Goal: Task Accomplishment & Management: Complete application form

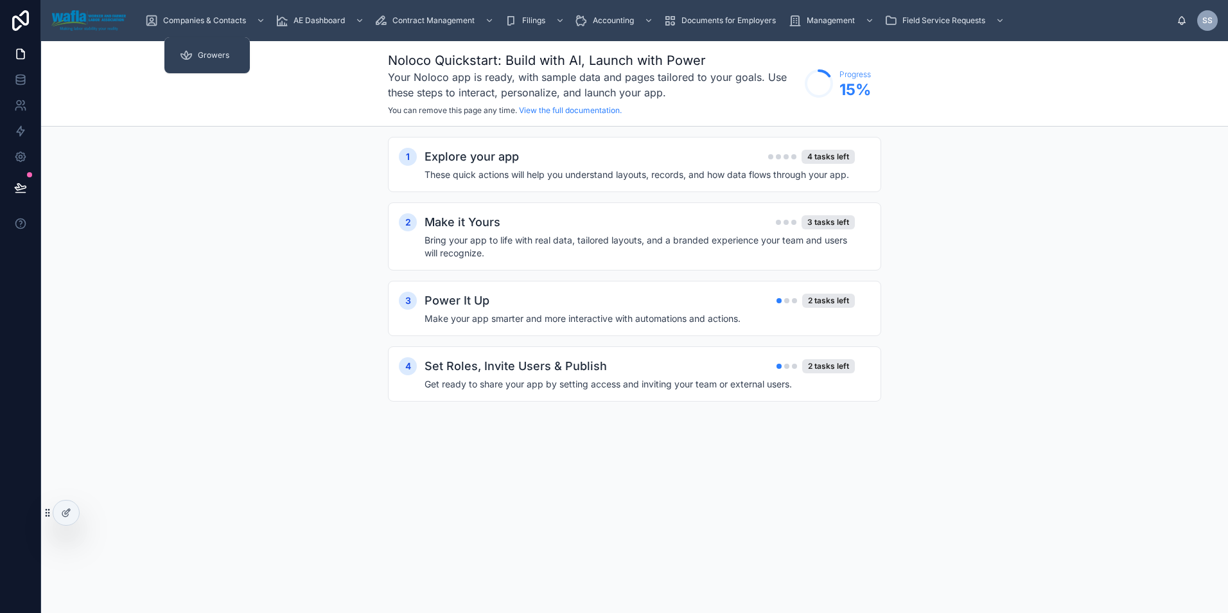
click at [207, 56] on span "Growers" at bounding box center [213, 55] width 31 height 10
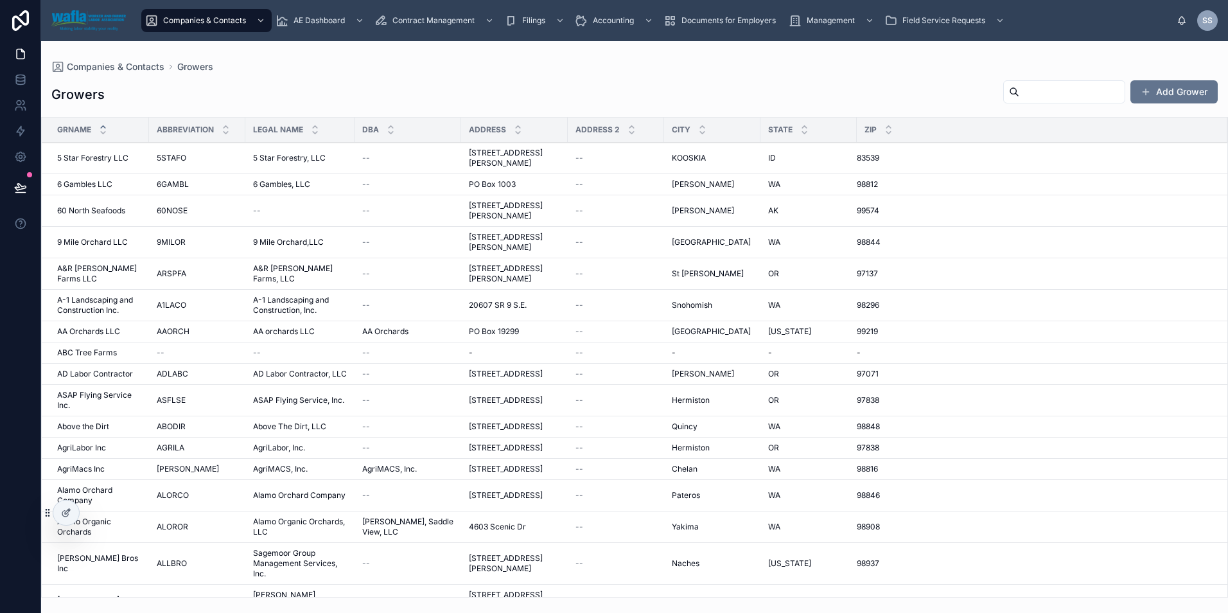
click at [1026, 91] on input "text" at bounding box center [1071, 92] width 105 height 18
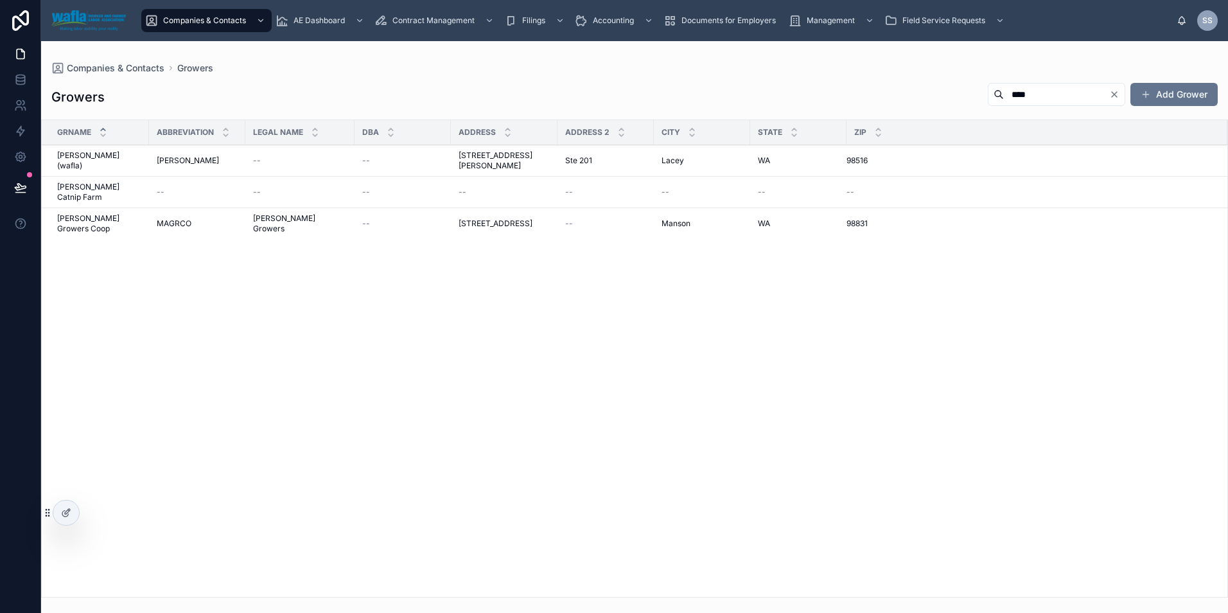
type input "****"
click at [81, 156] on span "[PERSON_NAME] (wafla)" at bounding box center [99, 160] width 84 height 21
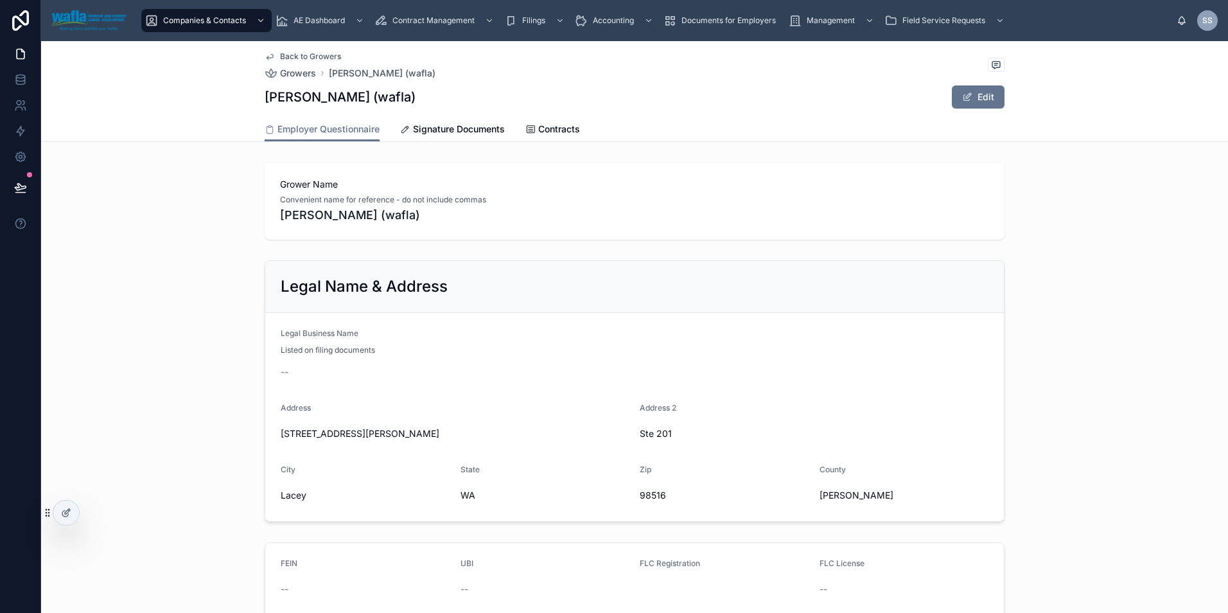
click at [456, 134] on span "Signature Documents" at bounding box center [459, 129] width 92 height 13
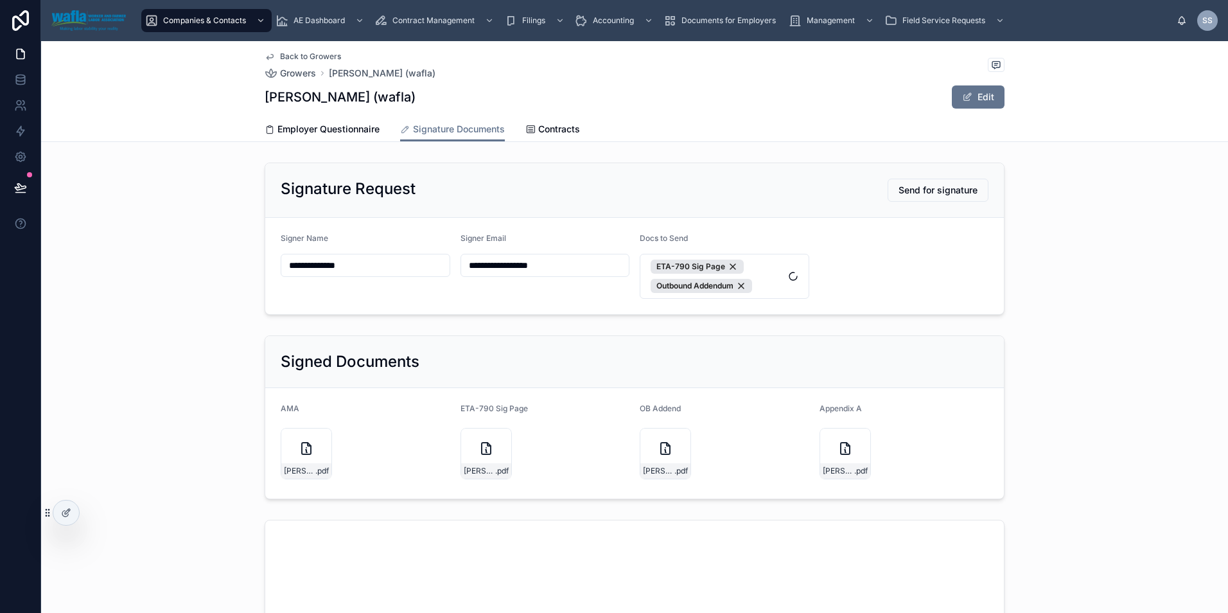
click at [773, 277] on span "ETA-790 Sig Page Outbound Addendum" at bounding box center [716, 275] width 132 height 33
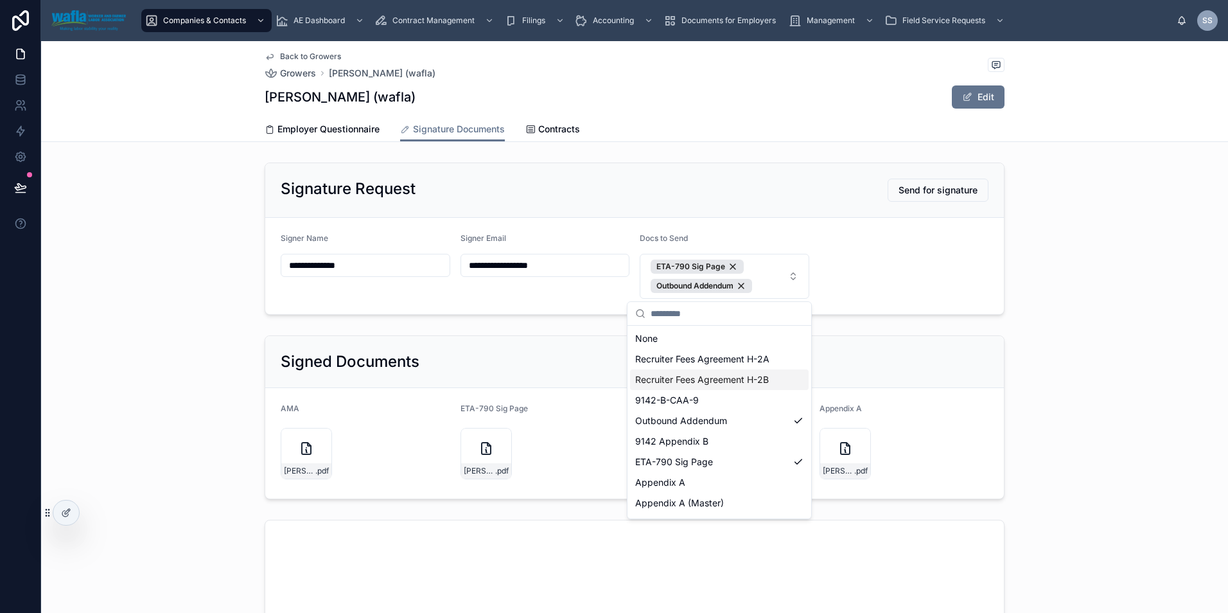
scroll to position [18, 0]
click at [706, 467] on div "Appendix A" at bounding box center [719, 464] width 179 height 21
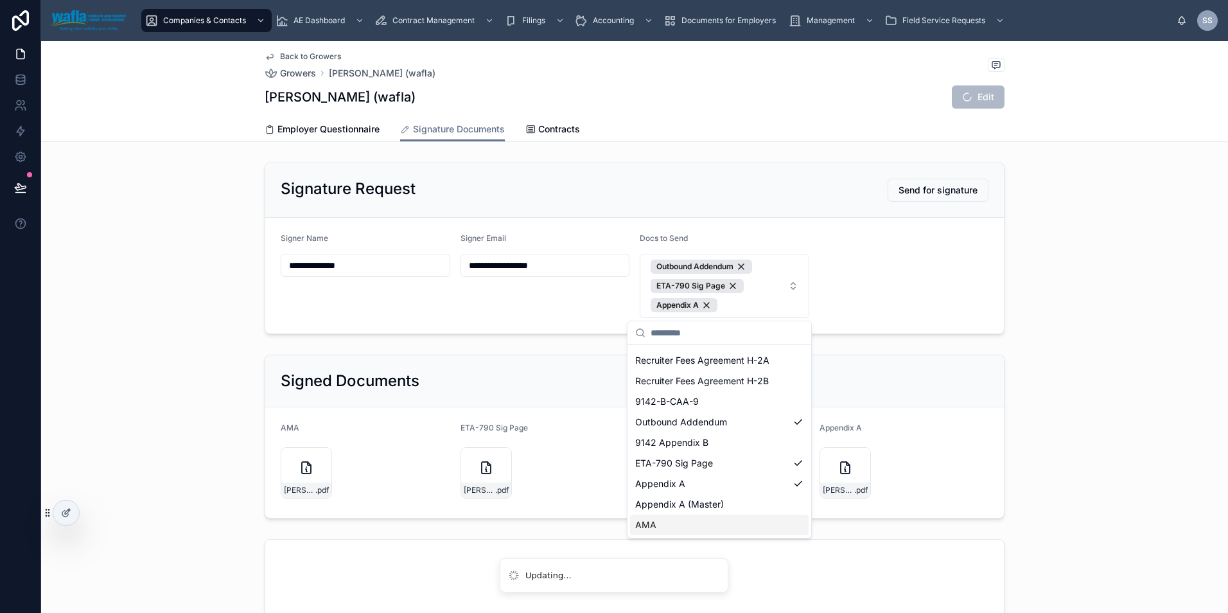
click at [695, 522] on div "AMA" at bounding box center [719, 524] width 179 height 21
click at [1164, 335] on div "**********" at bounding box center [634, 248] width 1187 height 182
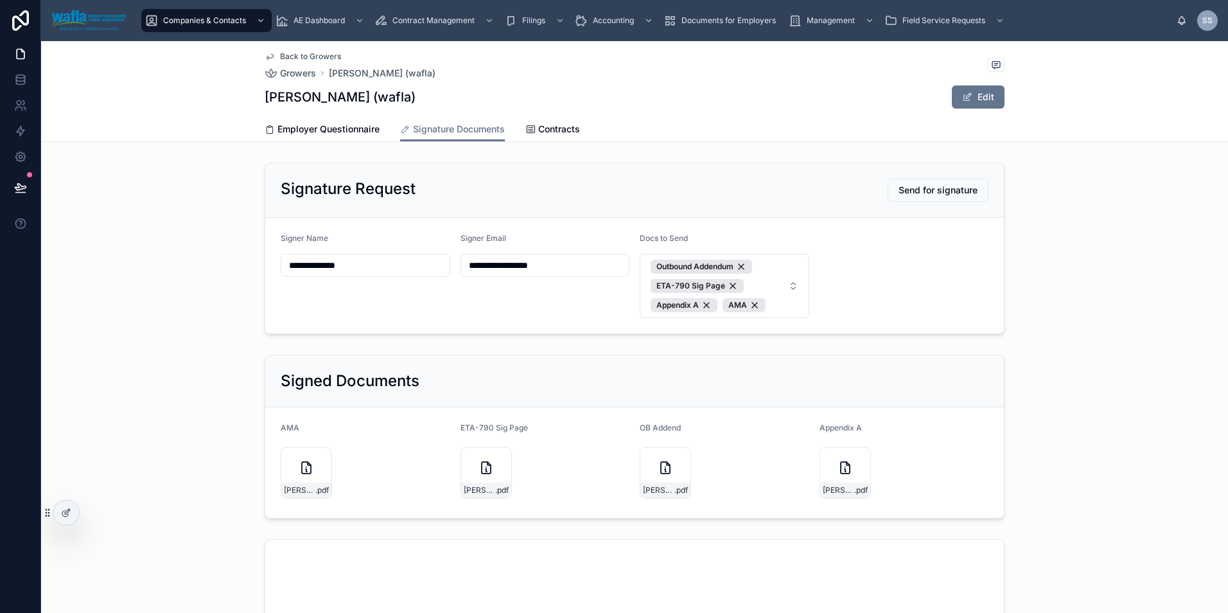
click at [927, 191] on span "Send for signature" at bounding box center [937, 190] width 79 height 13
